Goal: Obtain resource: Download file/media

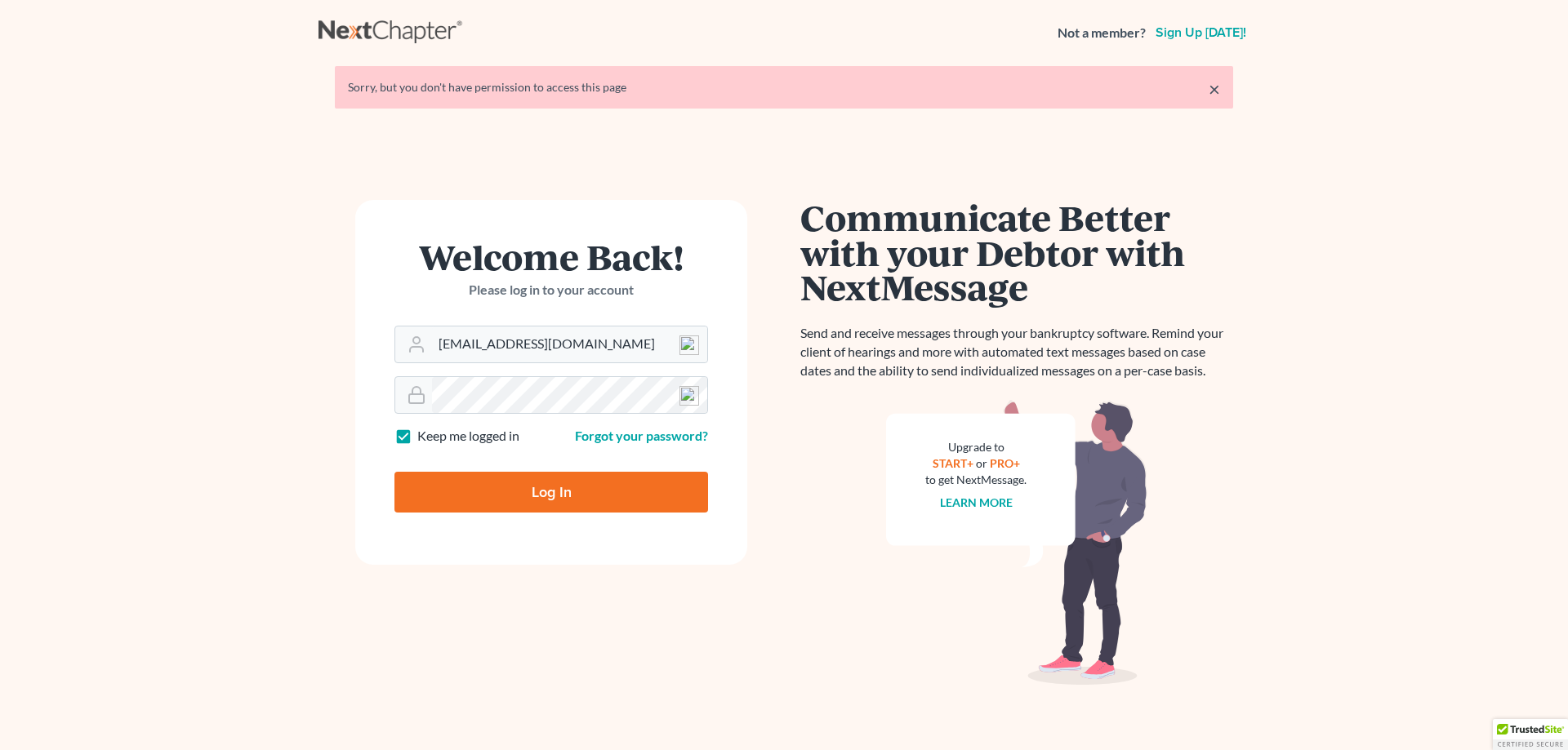
click at [559, 506] on input "Log In" at bounding box center [550, 492] width 313 height 41
type input "Thinking..."
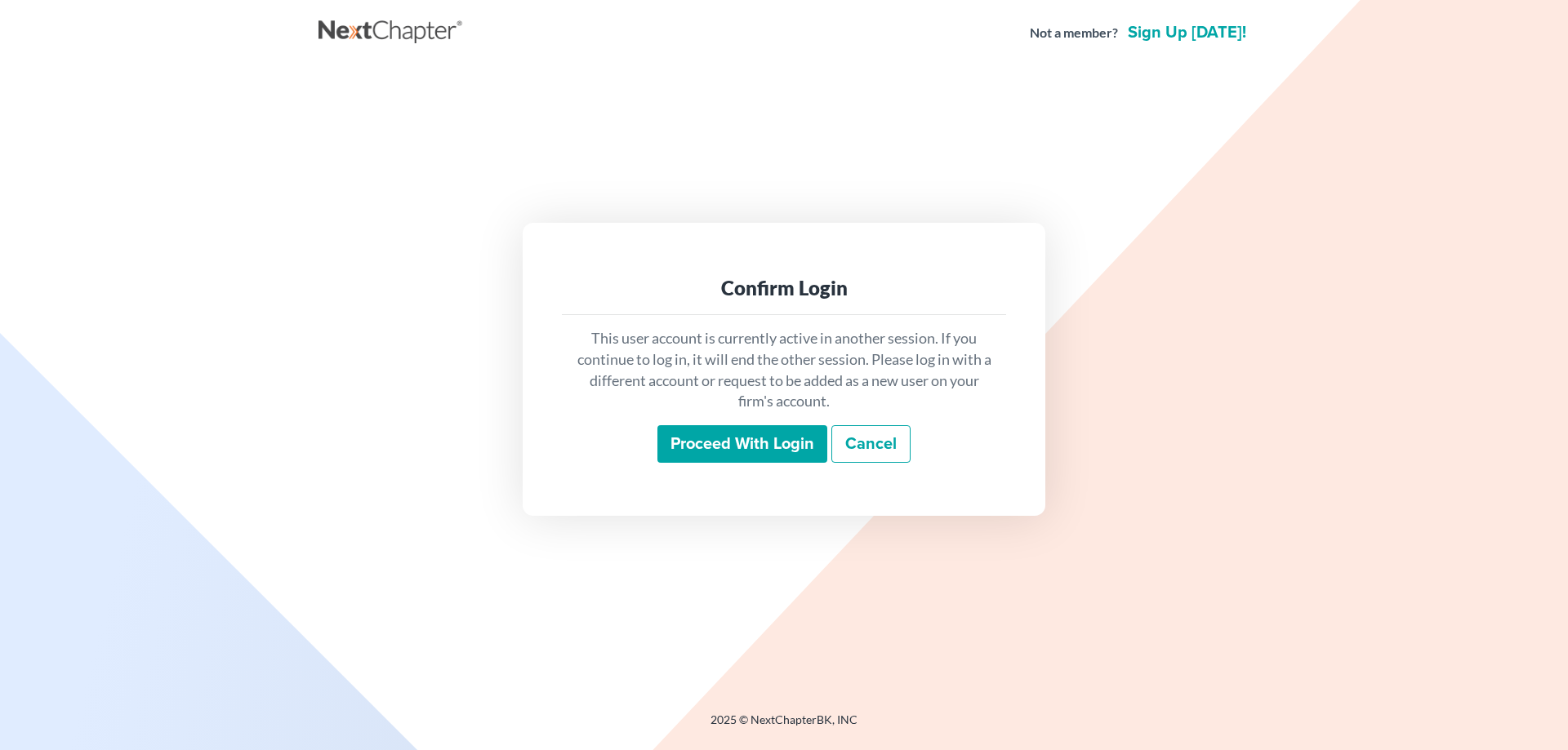
click at [690, 449] on input "Proceed with login" at bounding box center [742, 443] width 170 height 38
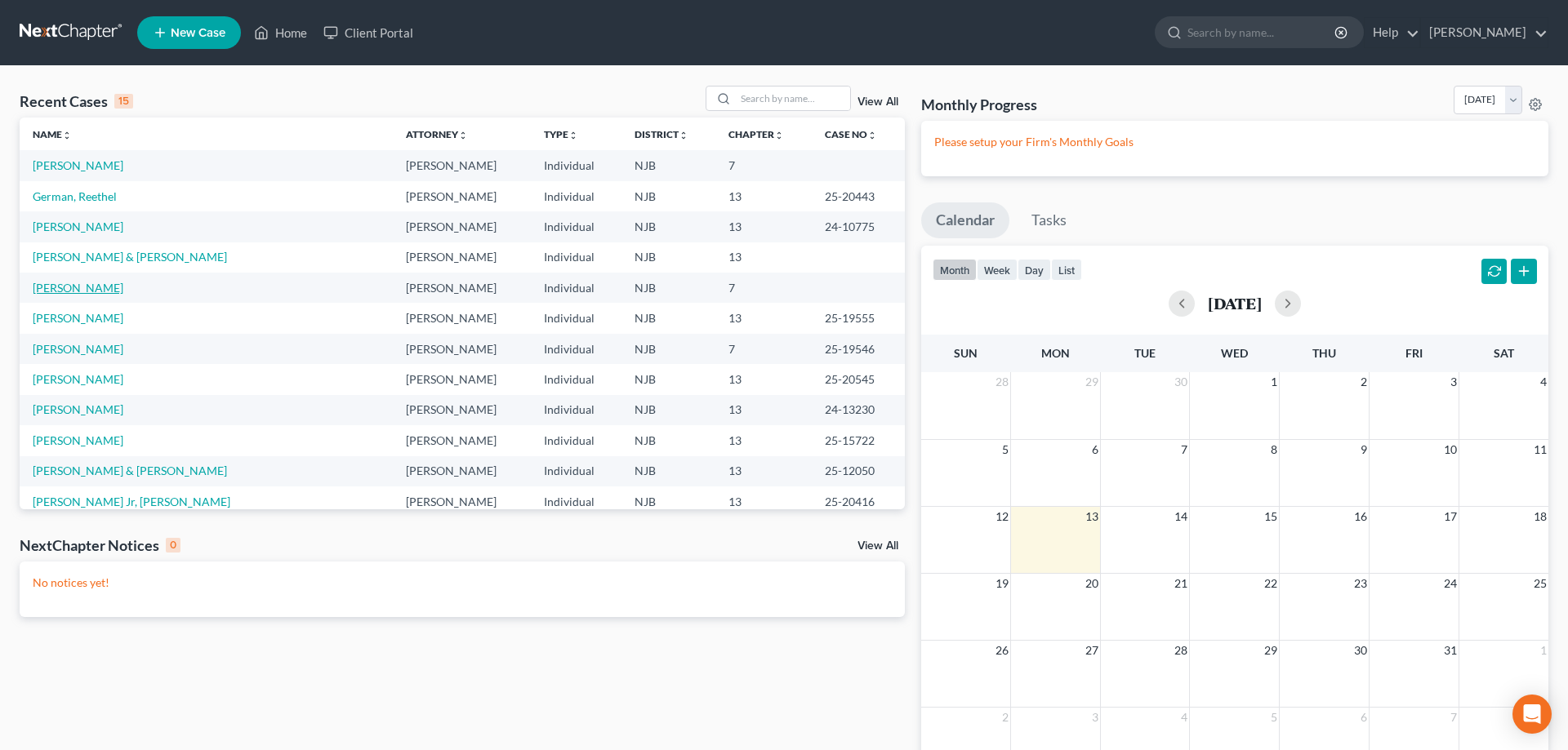
click at [94, 289] on link "Fowler, Melissa" at bounding box center [78, 287] width 91 height 14
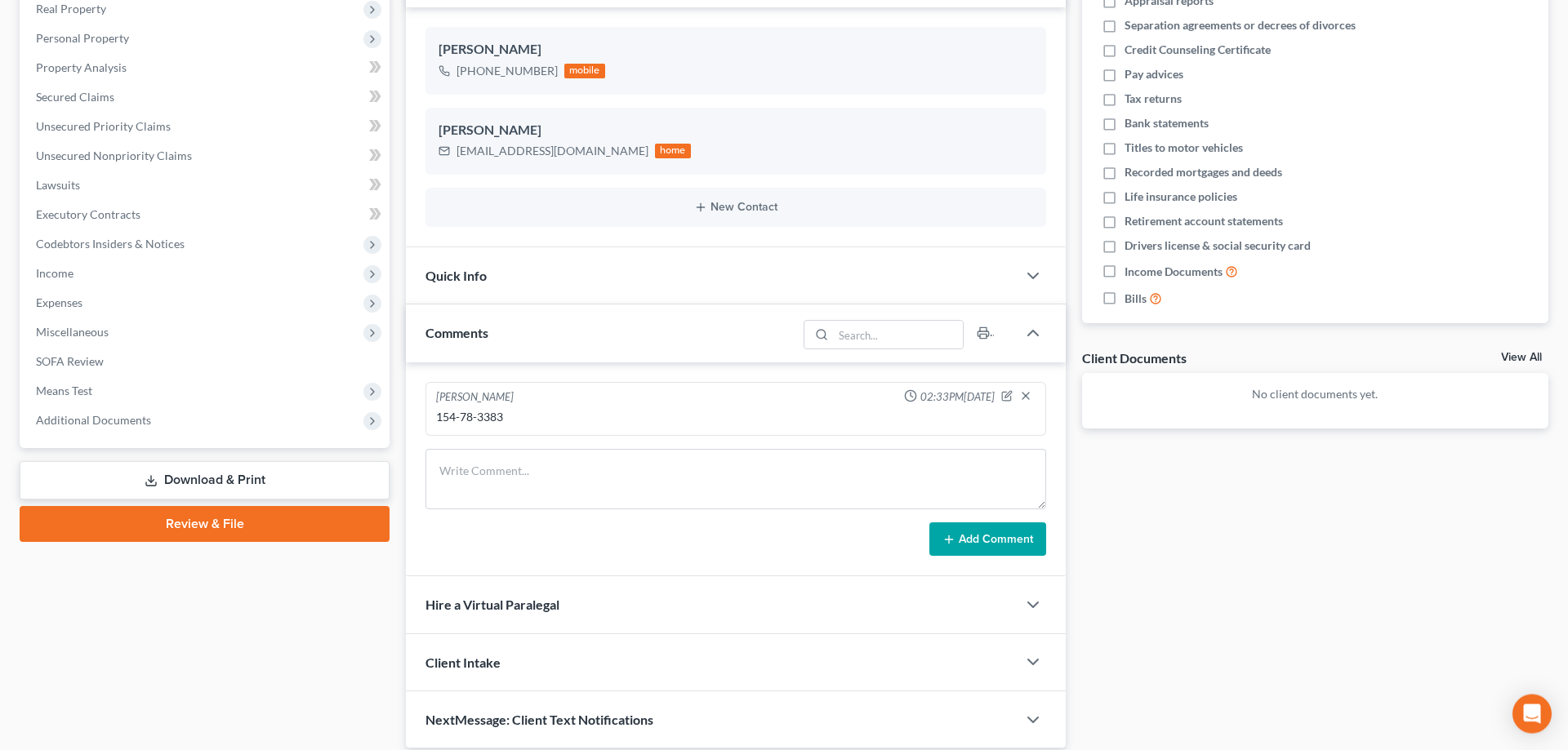
scroll to position [323, 0]
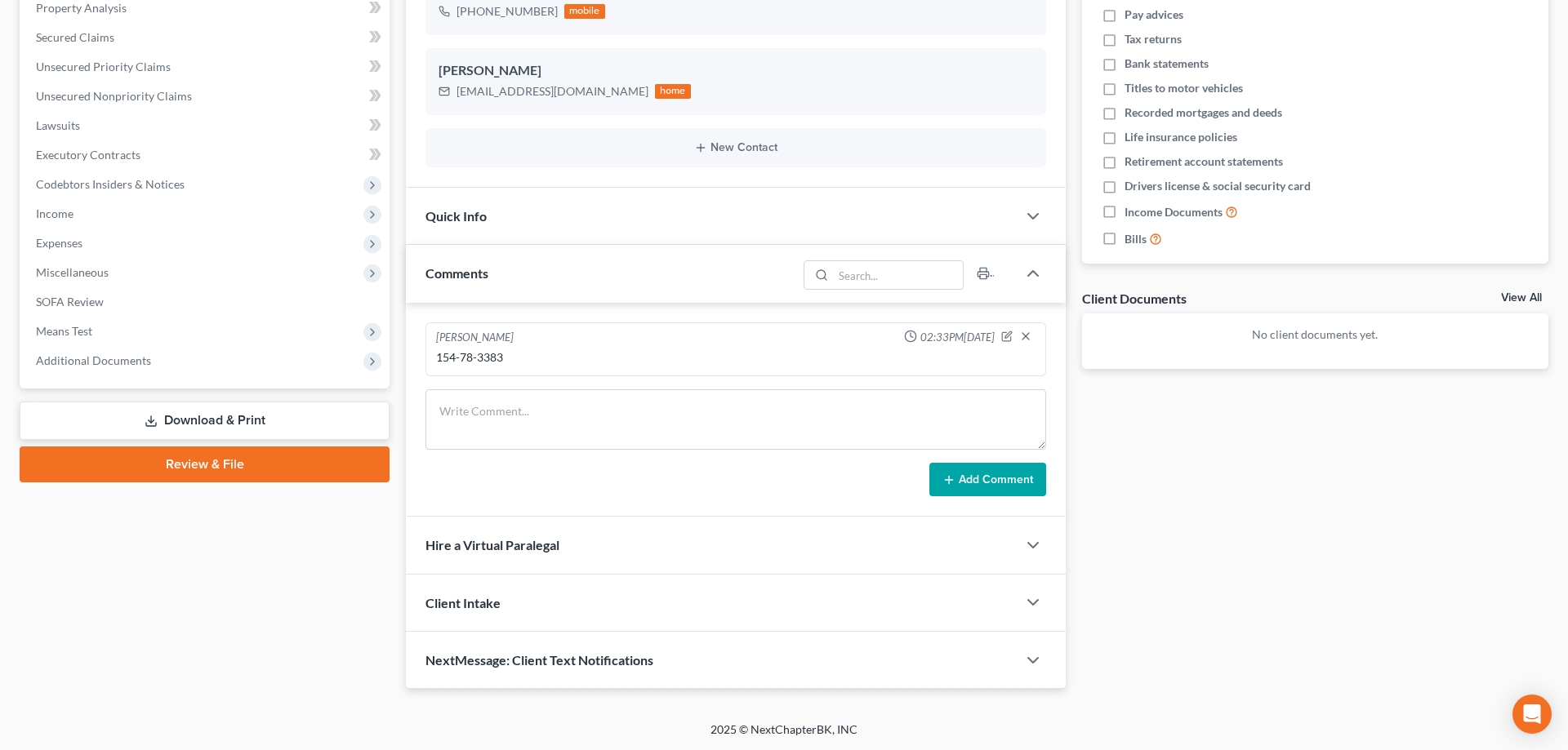
click at [185, 423] on link "Download & Print" at bounding box center [204, 421] width 370 height 39
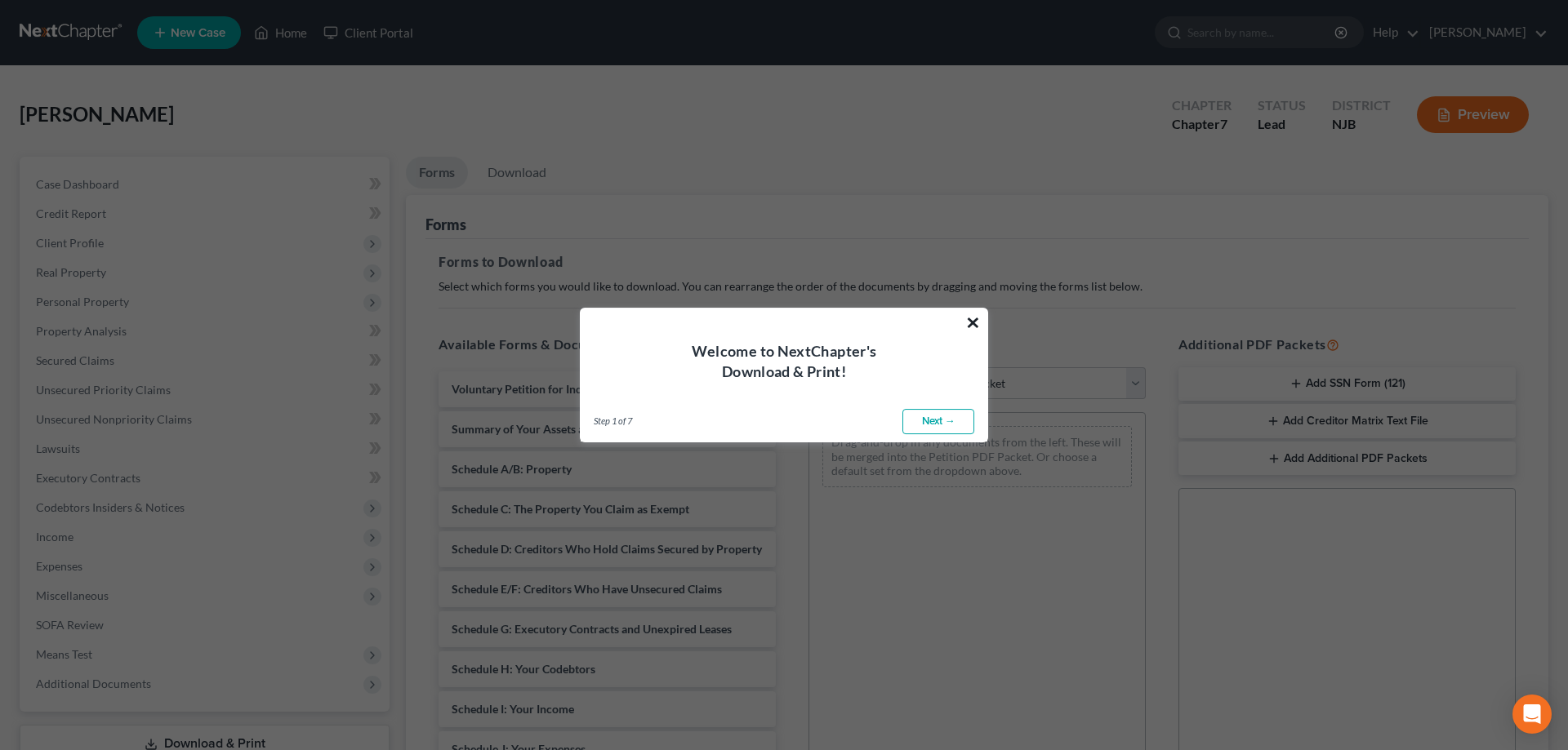
click at [972, 325] on button "×" at bounding box center [973, 322] width 15 height 26
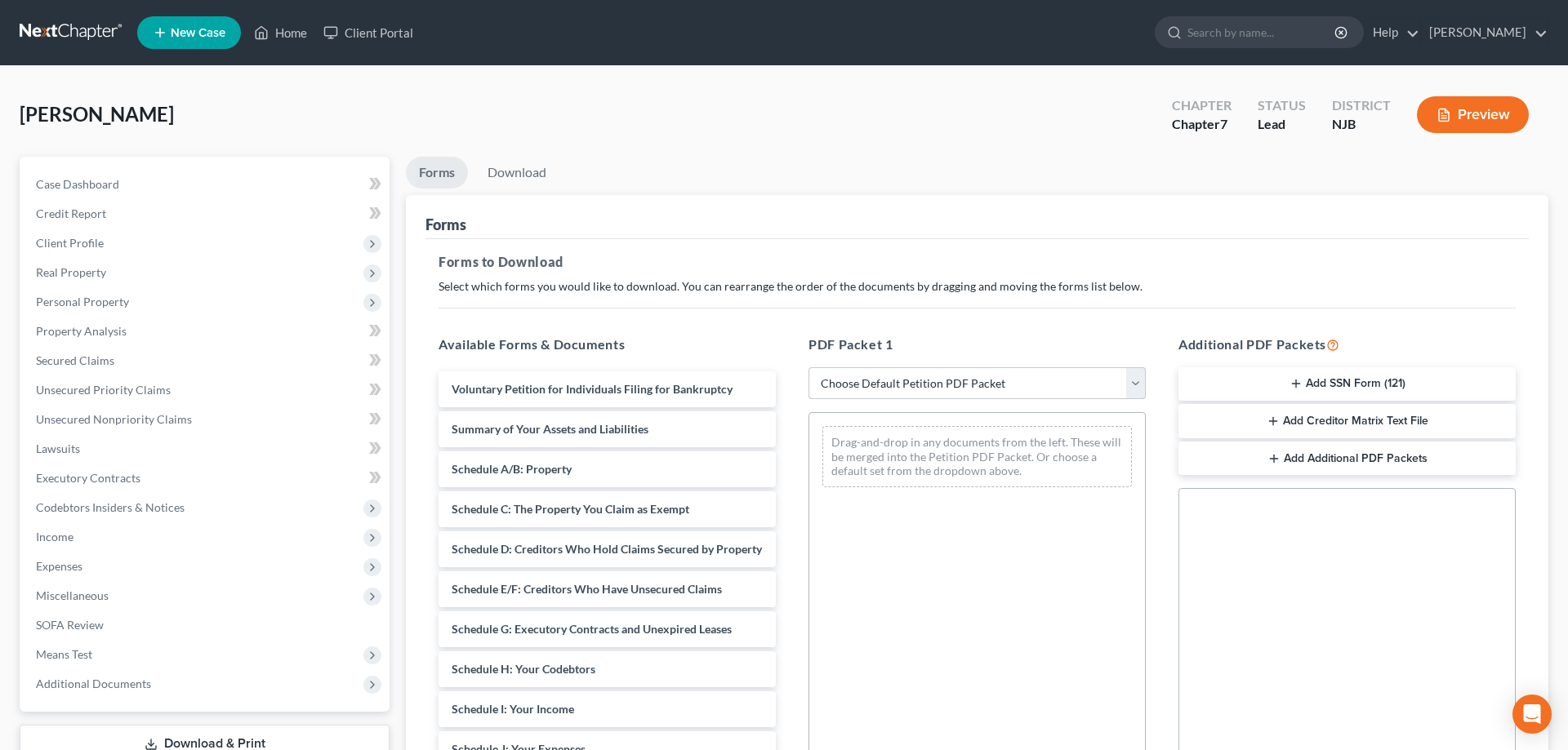
click at [808, 367] on select "Choose Default Petition PDF Packet Complete Bankruptcy Petition (all forms and …" at bounding box center [976, 383] width 337 height 33
select select "0"
click option "Complete Bankruptcy Petition (all forms and schedules)" at bounding box center [0, 0] width 0 height 0
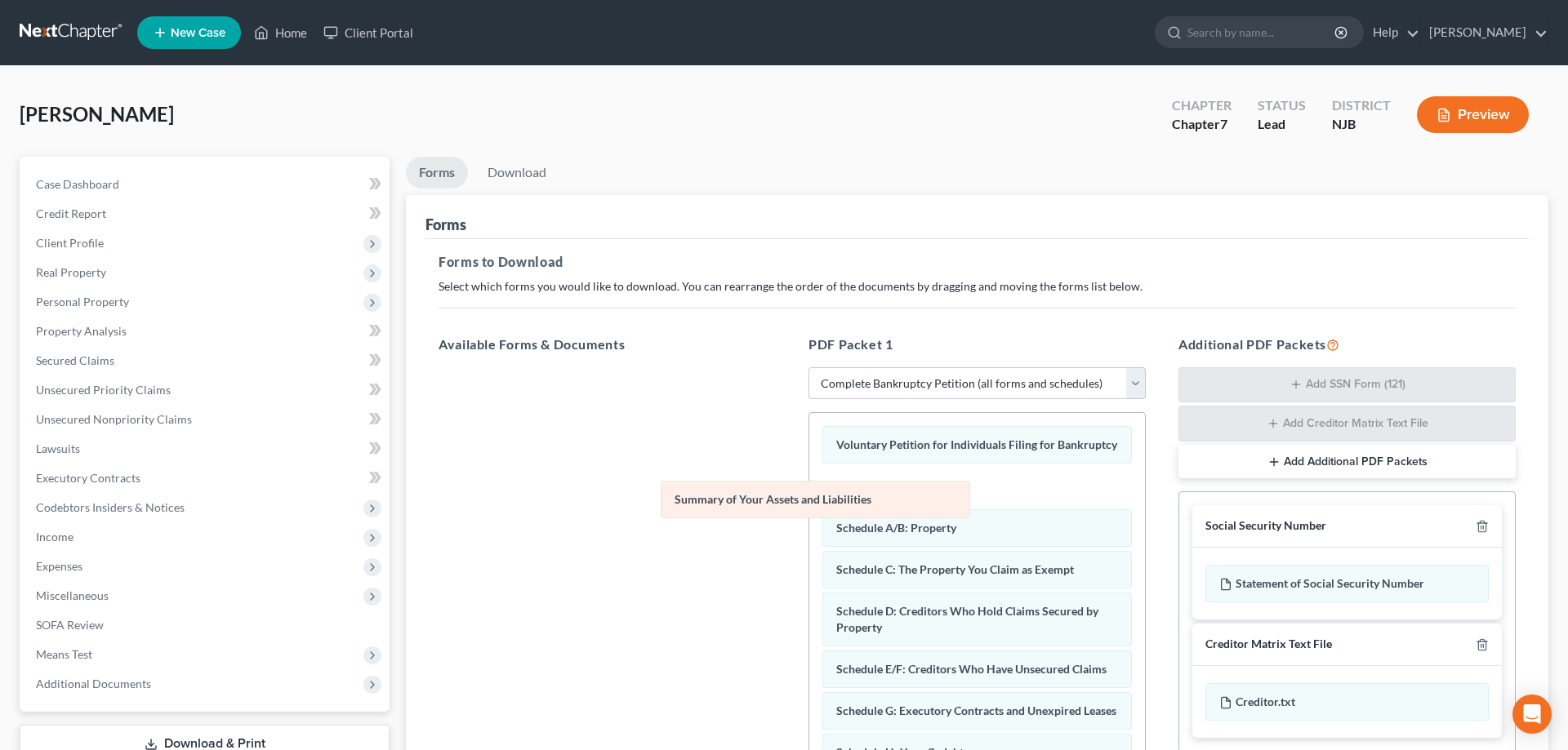
drag, startPoint x: 995, startPoint y: 483, endPoint x: 707, endPoint y: 515, distance: 289.8
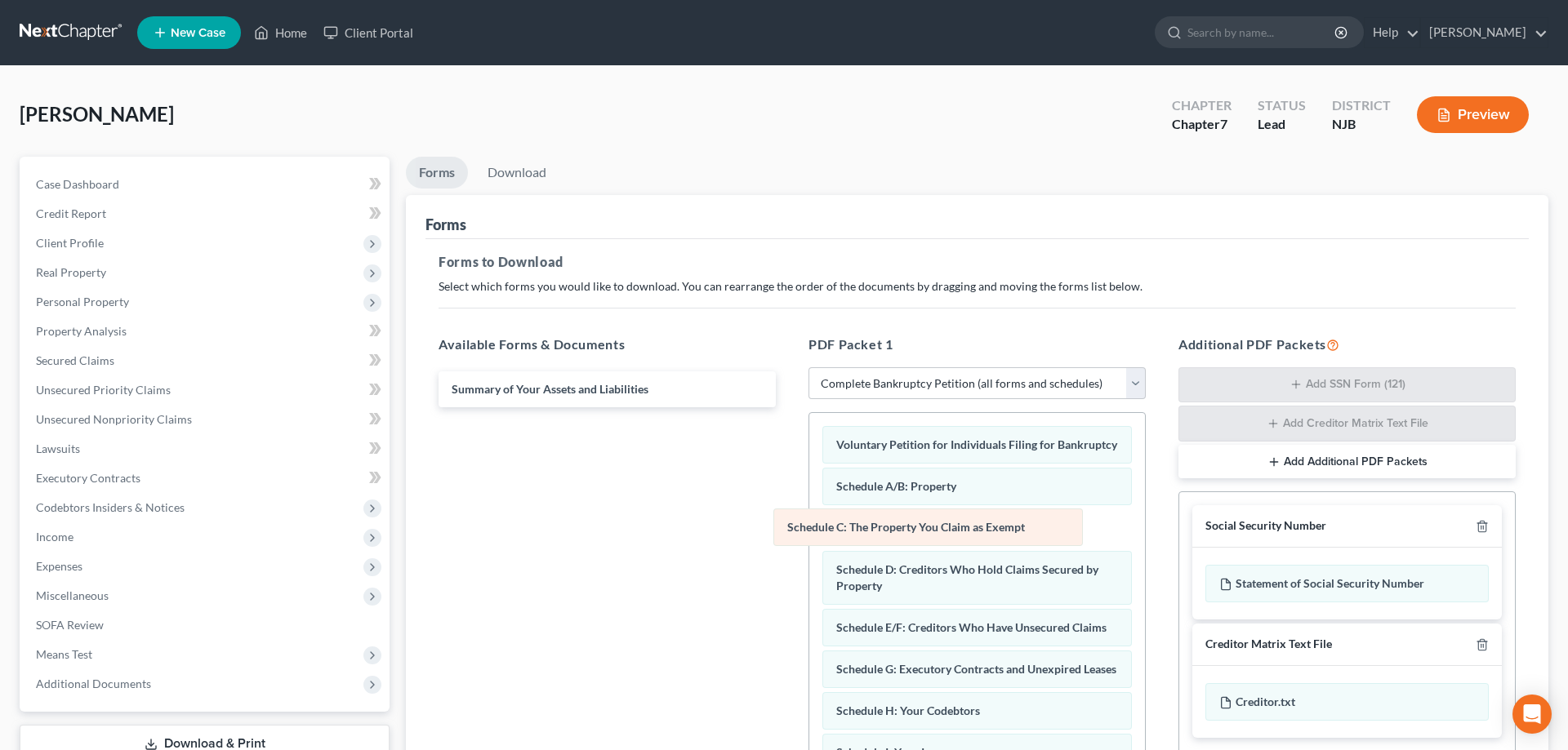
drag, startPoint x: 902, startPoint y: 529, endPoint x: 622, endPoint y: 543, distance: 280.3
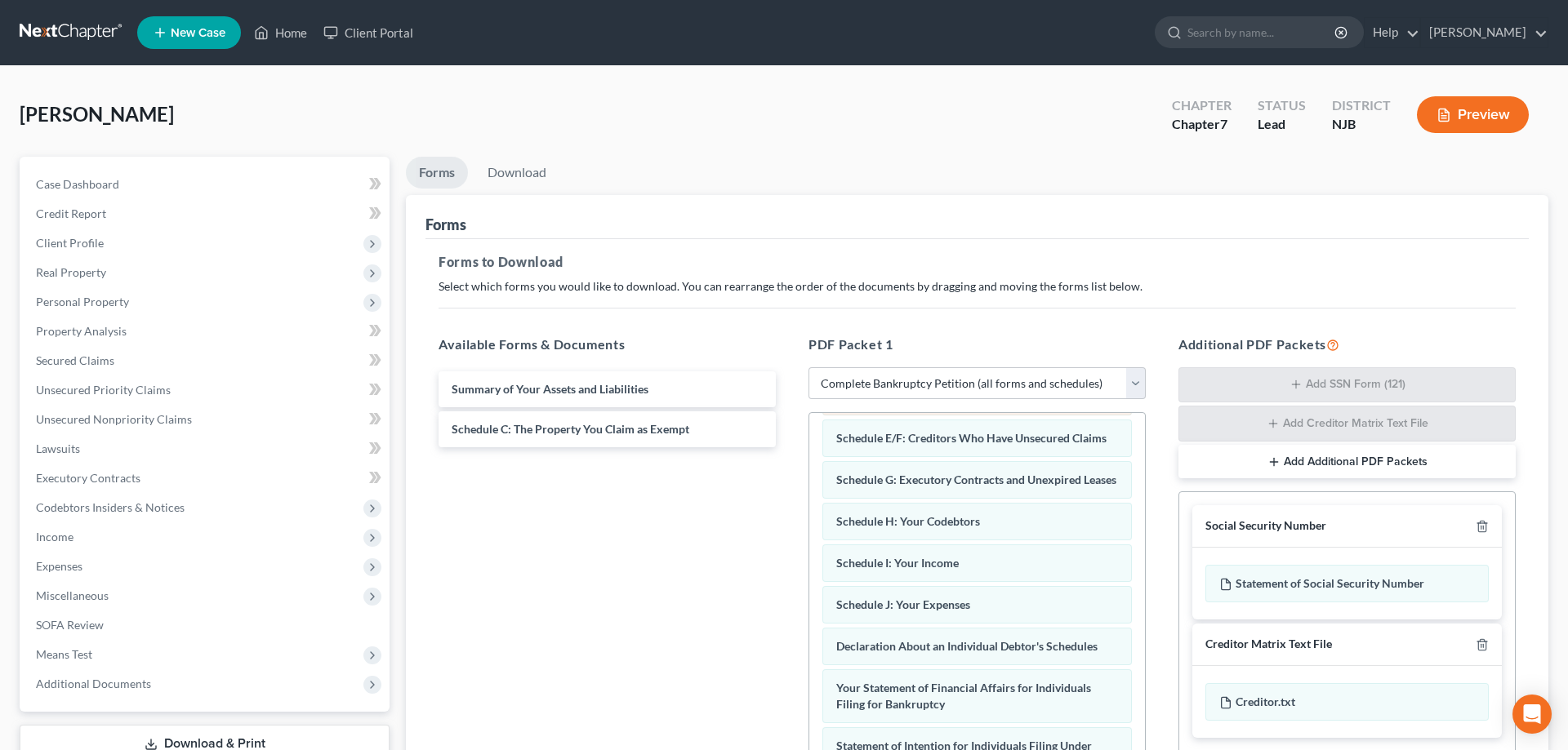
scroll to position [166, 0]
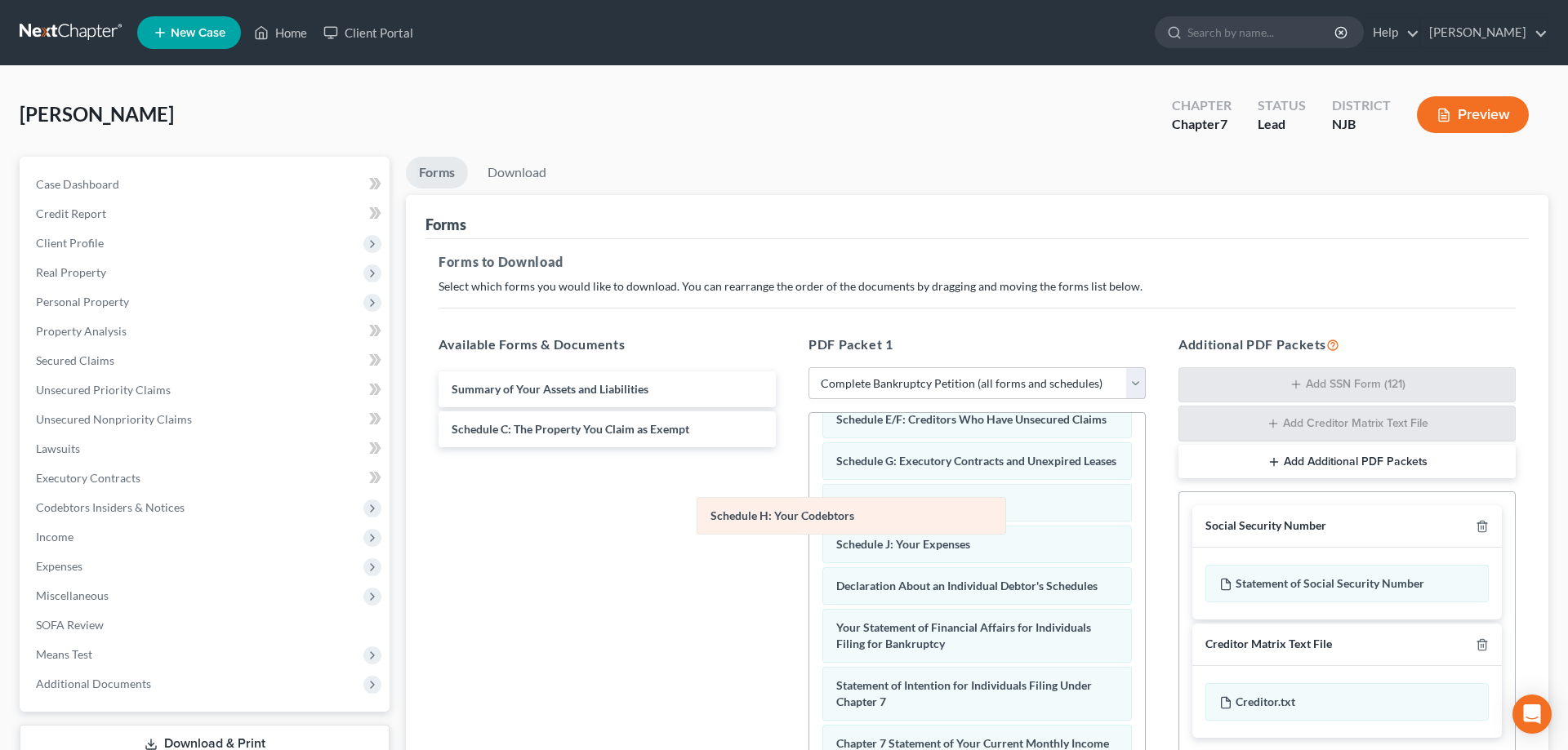
drag, startPoint x: 903, startPoint y: 500, endPoint x: 671, endPoint y: 528, distance: 233.7
click at [809, 528] on div "Schedule H: Your Codebtors Voluntary Petition for Individuals Filing for Bankru…" at bounding box center [976, 642] width 335 height 794
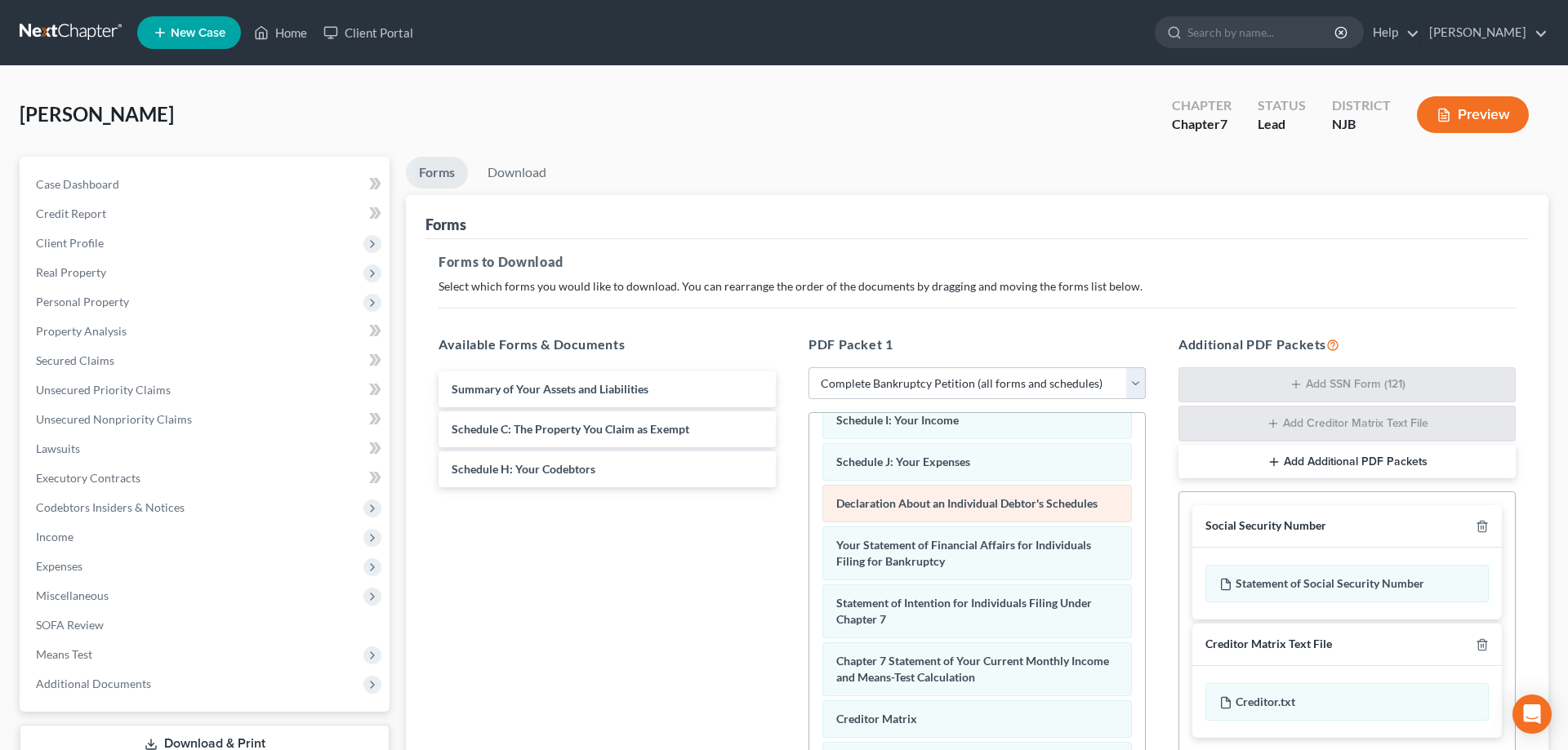
scroll to position [249, 0]
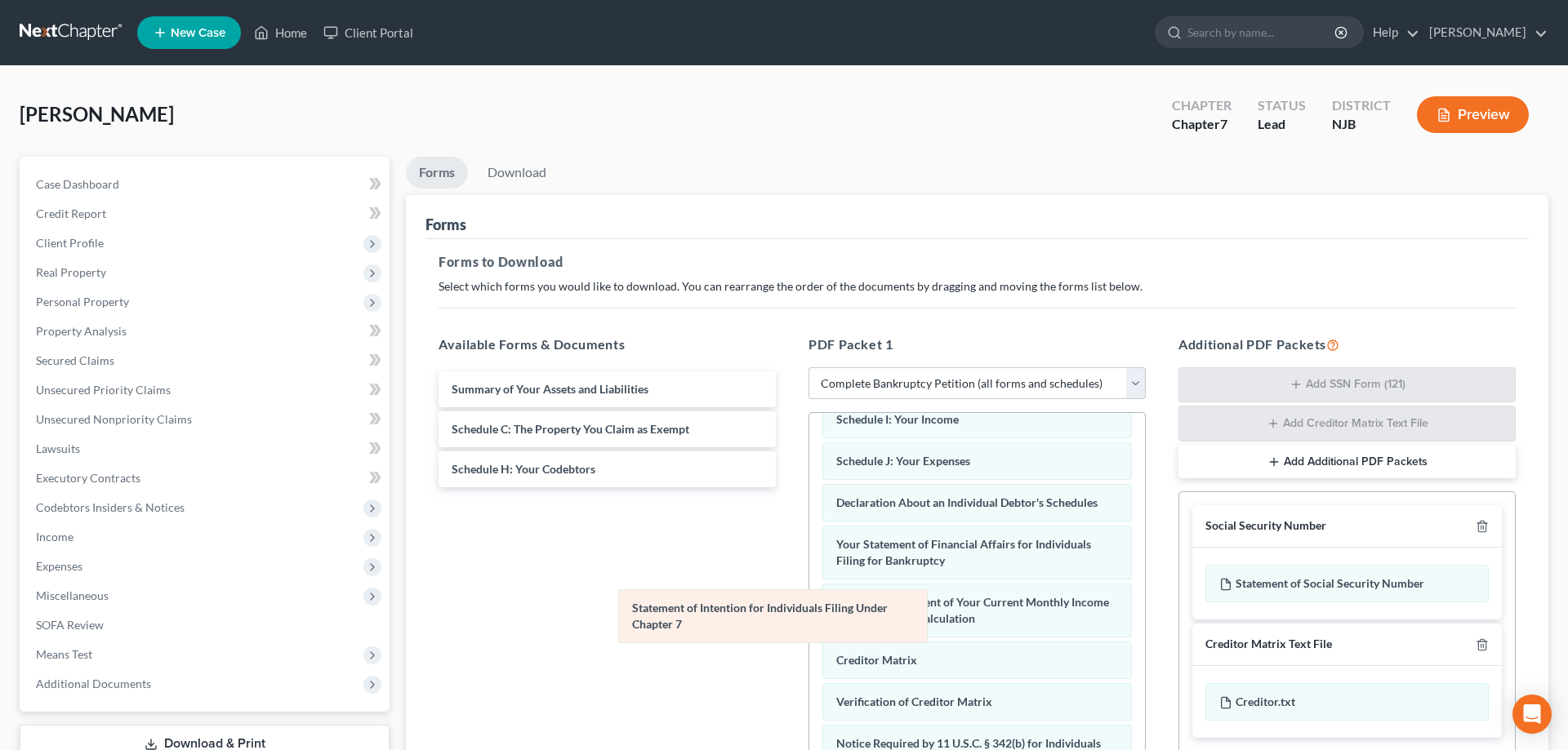
drag, startPoint x: 931, startPoint y: 603, endPoint x: 594, endPoint y: 614, distance: 337.2
click at [809, 614] on div "Statement of Intention for Individuals Filing Under Chapter 7 Voluntary Petitio…" at bounding box center [976, 531] width 335 height 736
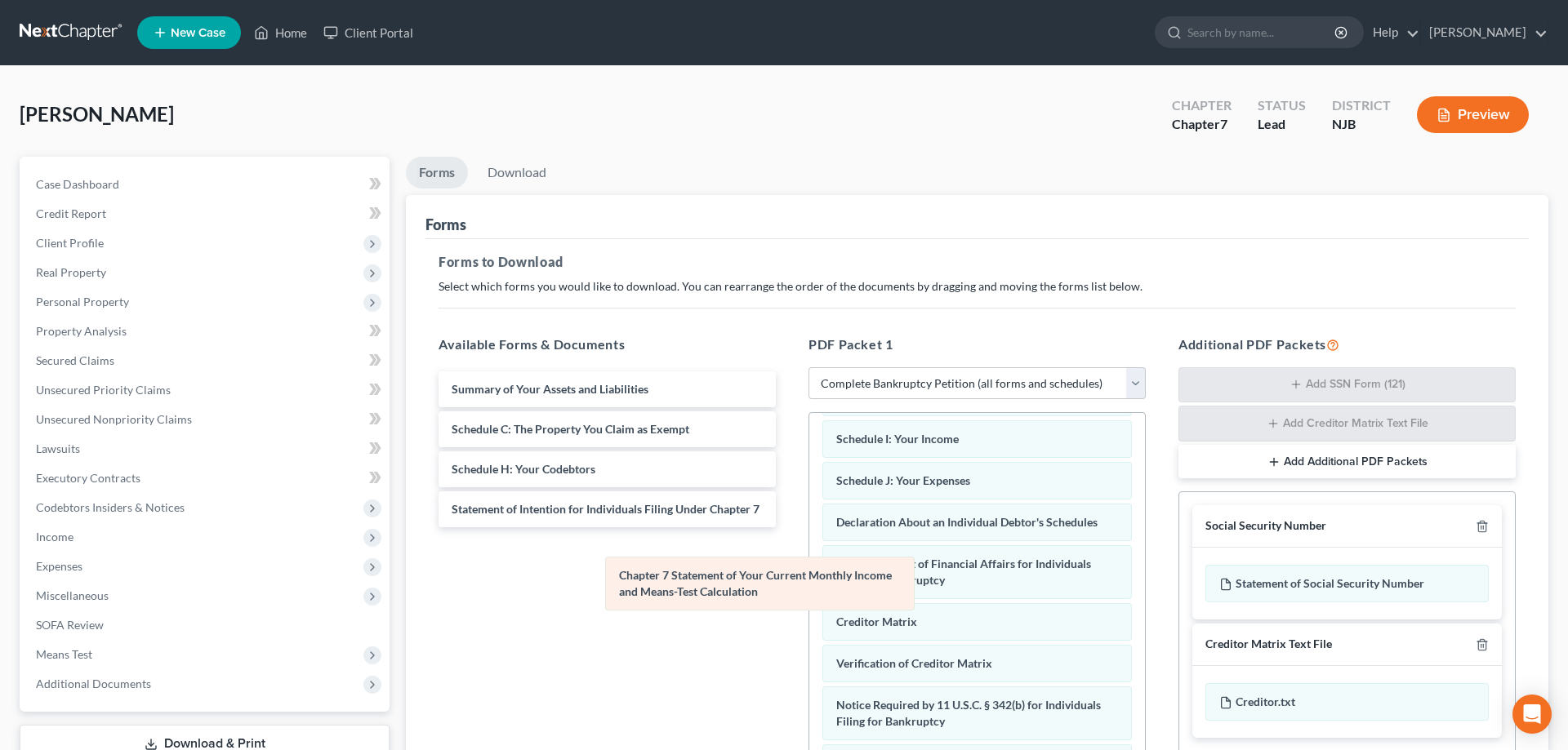
scroll to position [230, 0]
drag, startPoint x: 892, startPoint y: 580, endPoint x: 581, endPoint y: 594, distance: 311.3
click at [809, 594] on div "Chapter 7 Statement of Your Current Monthly Income and Means-Test Calculation V…" at bounding box center [976, 522] width 335 height 678
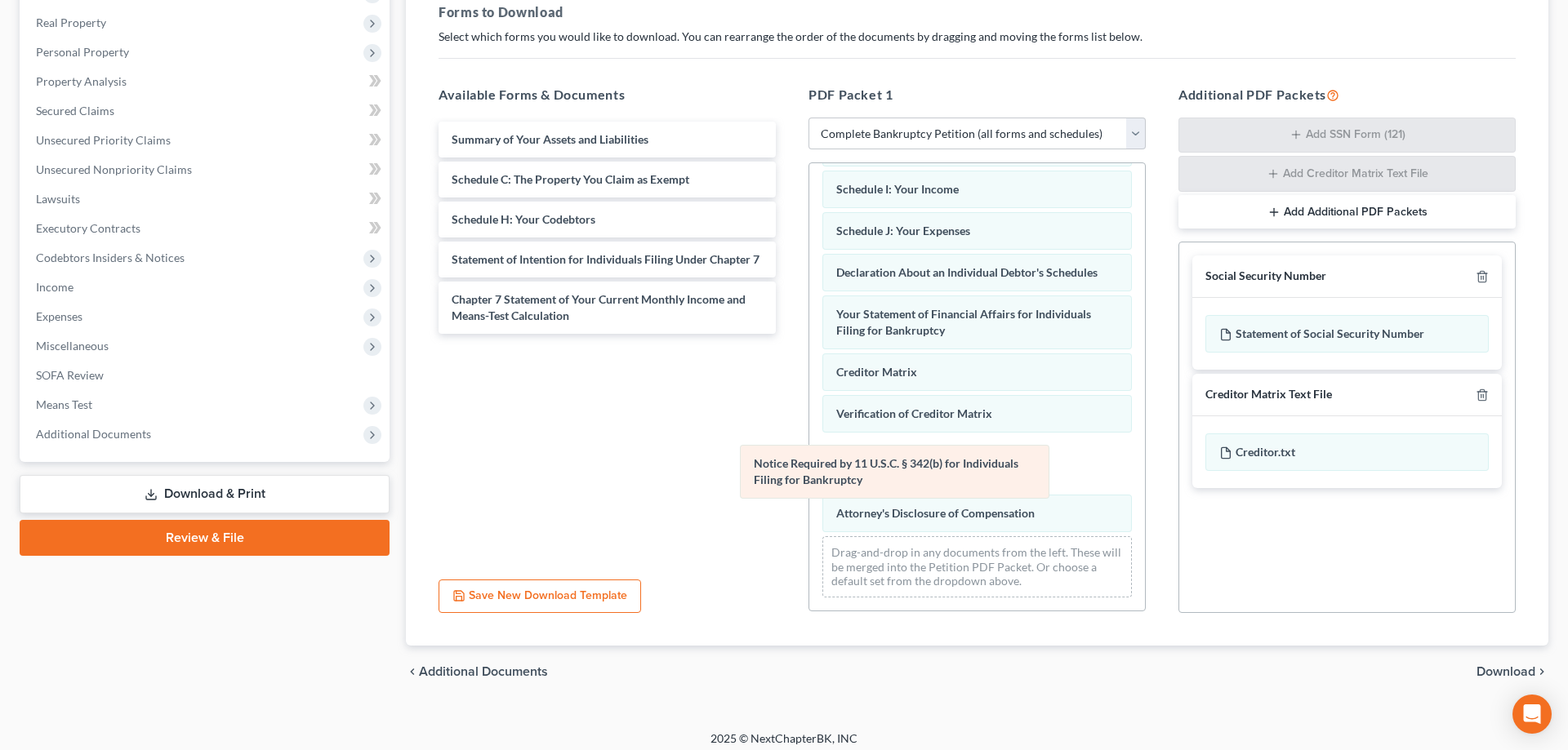
scroll to position [172, 0]
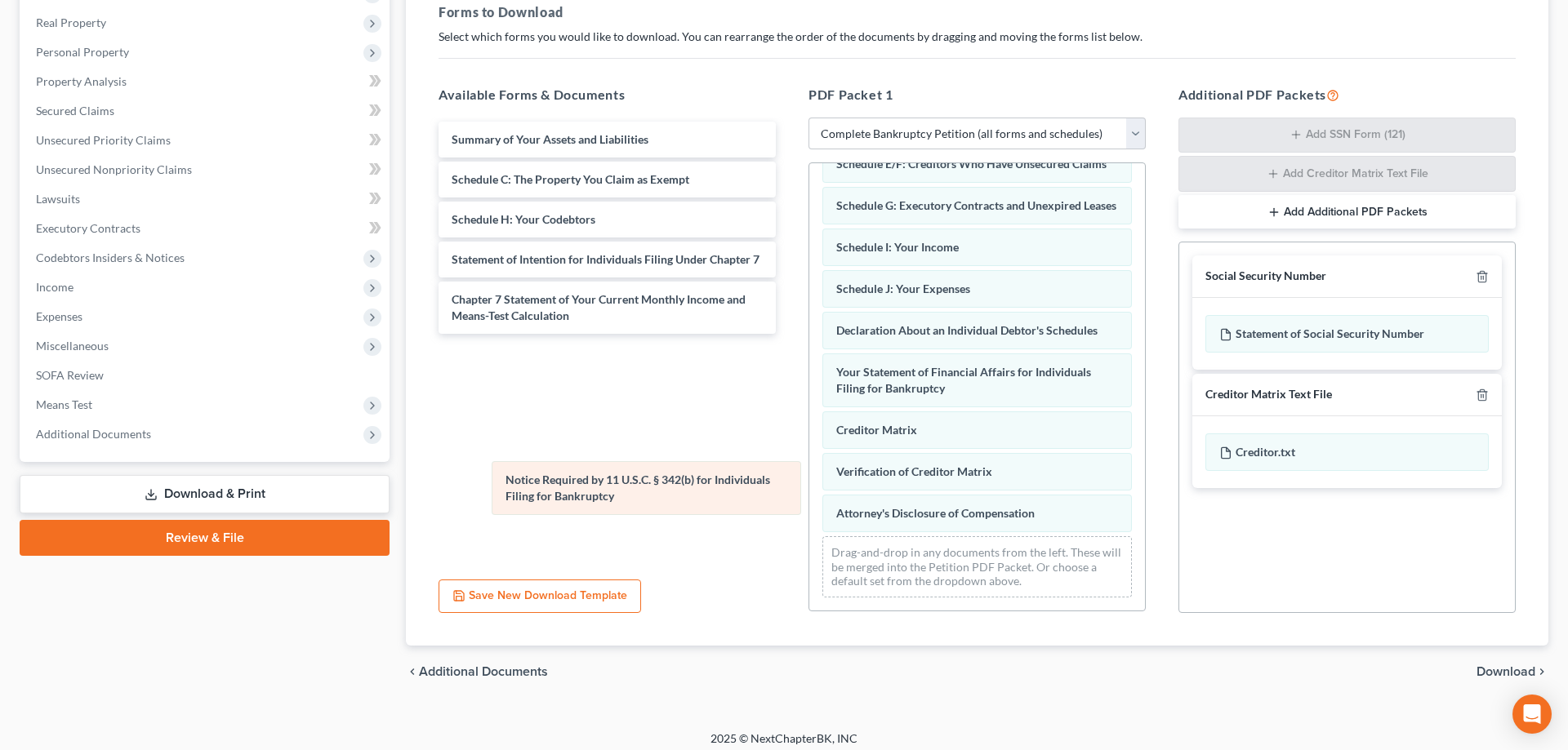
drag, startPoint x: 913, startPoint y: 464, endPoint x: 582, endPoint y: 489, distance: 331.9
click at [809, 489] on div "Notice Required by 11 U.S.C. § 342(b) for Individuals Filing for Bankruptcy Vol…" at bounding box center [976, 301] width 335 height 620
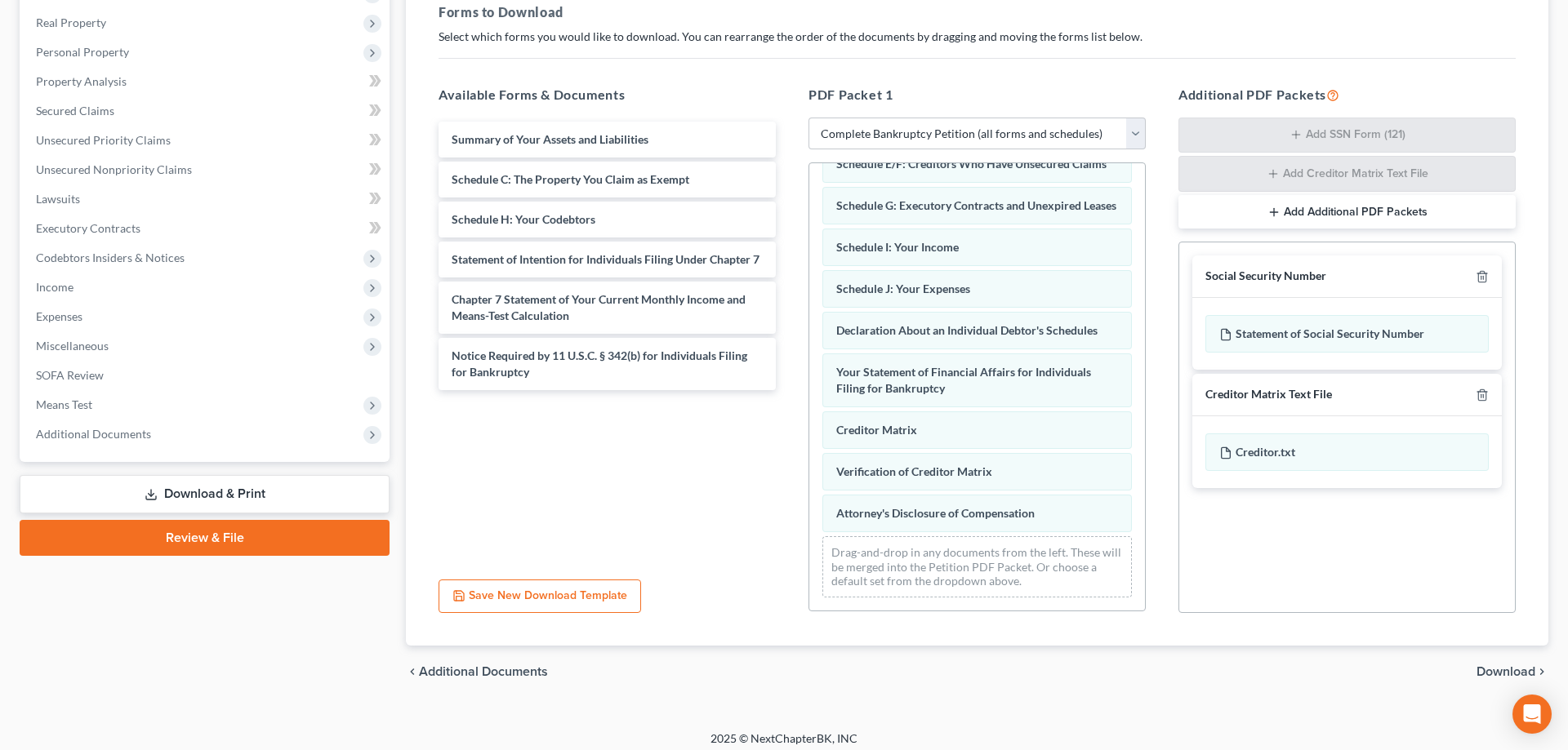
scroll to position [0, 0]
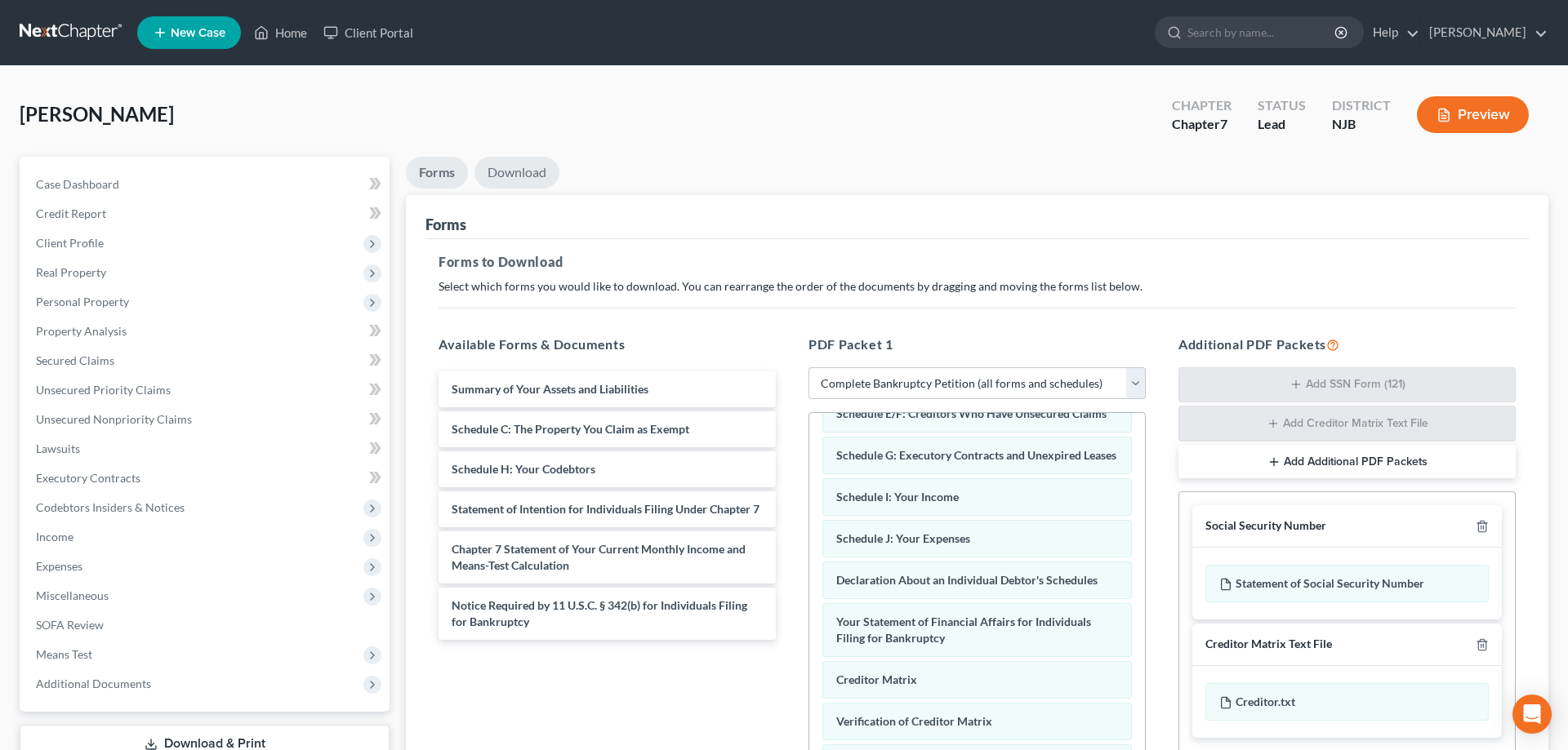
click at [524, 167] on link "Download" at bounding box center [517, 173] width 85 height 32
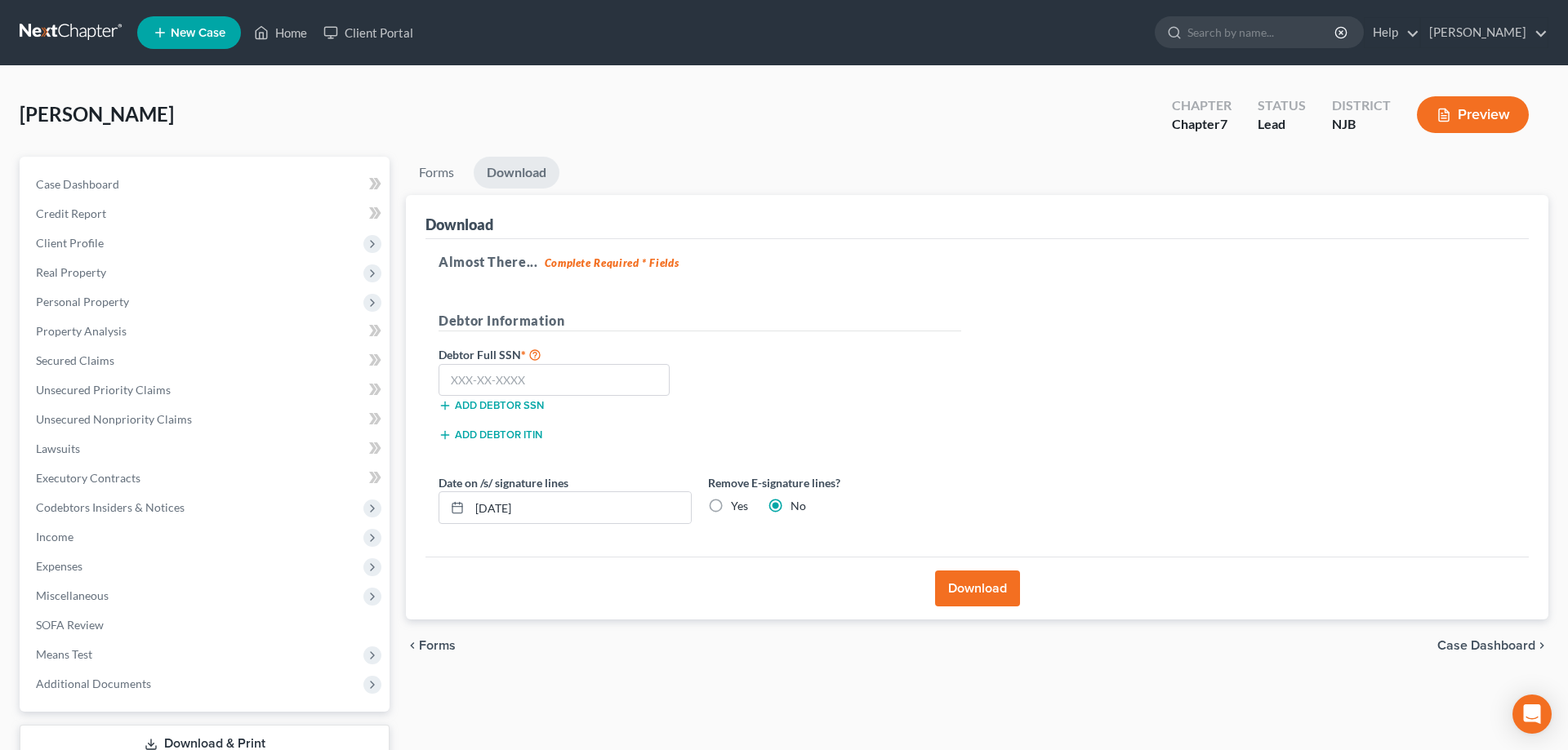
click at [960, 598] on button "Download" at bounding box center [977, 588] width 85 height 36
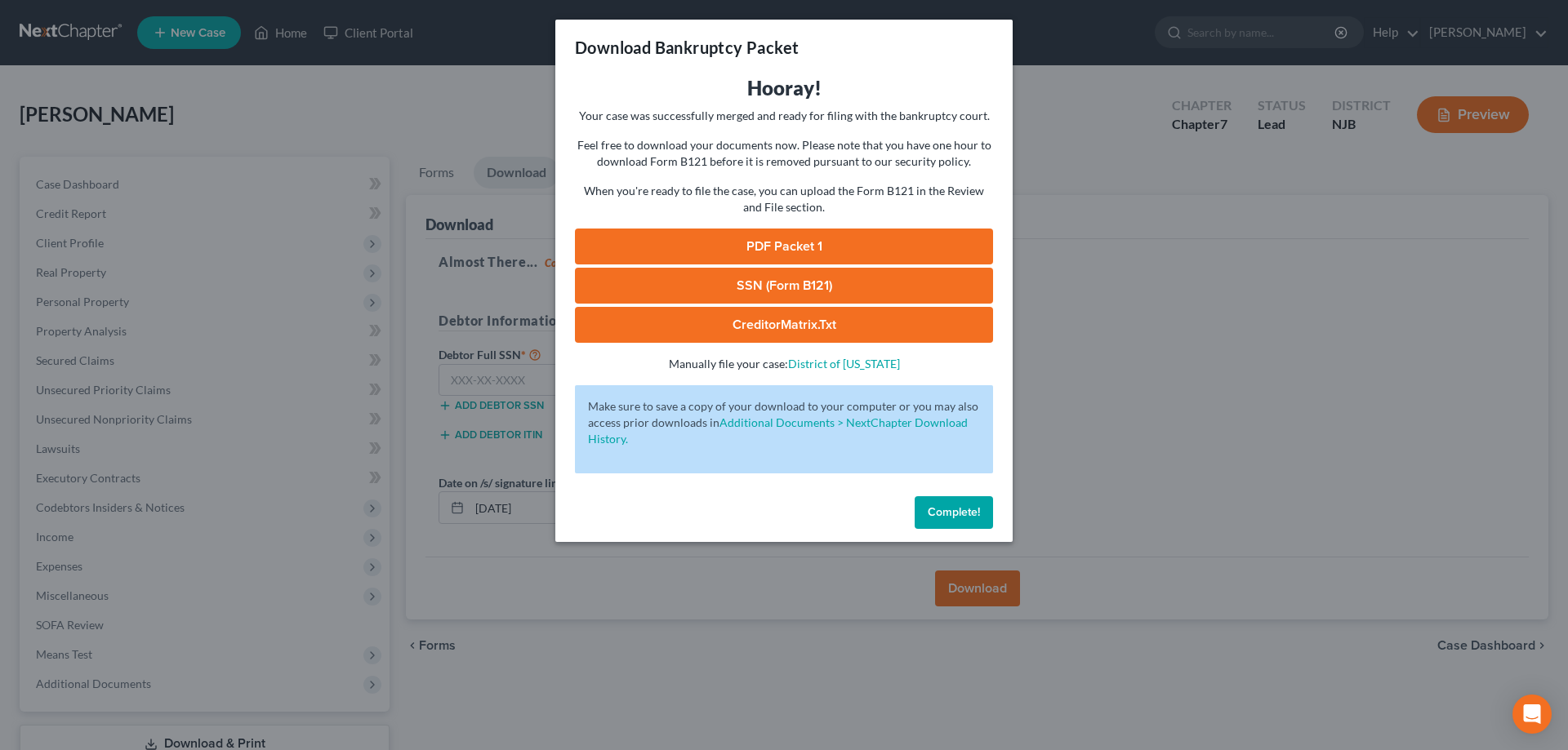
click at [820, 283] on link "SSN (Form B121)" at bounding box center [784, 286] width 418 height 36
click at [797, 238] on link "PDF Packet 1" at bounding box center [784, 246] width 418 height 36
click at [973, 505] on button "Complete!" at bounding box center [953, 512] width 78 height 33
